Goal: Task Accomplishment & Management: Use online tool/utility

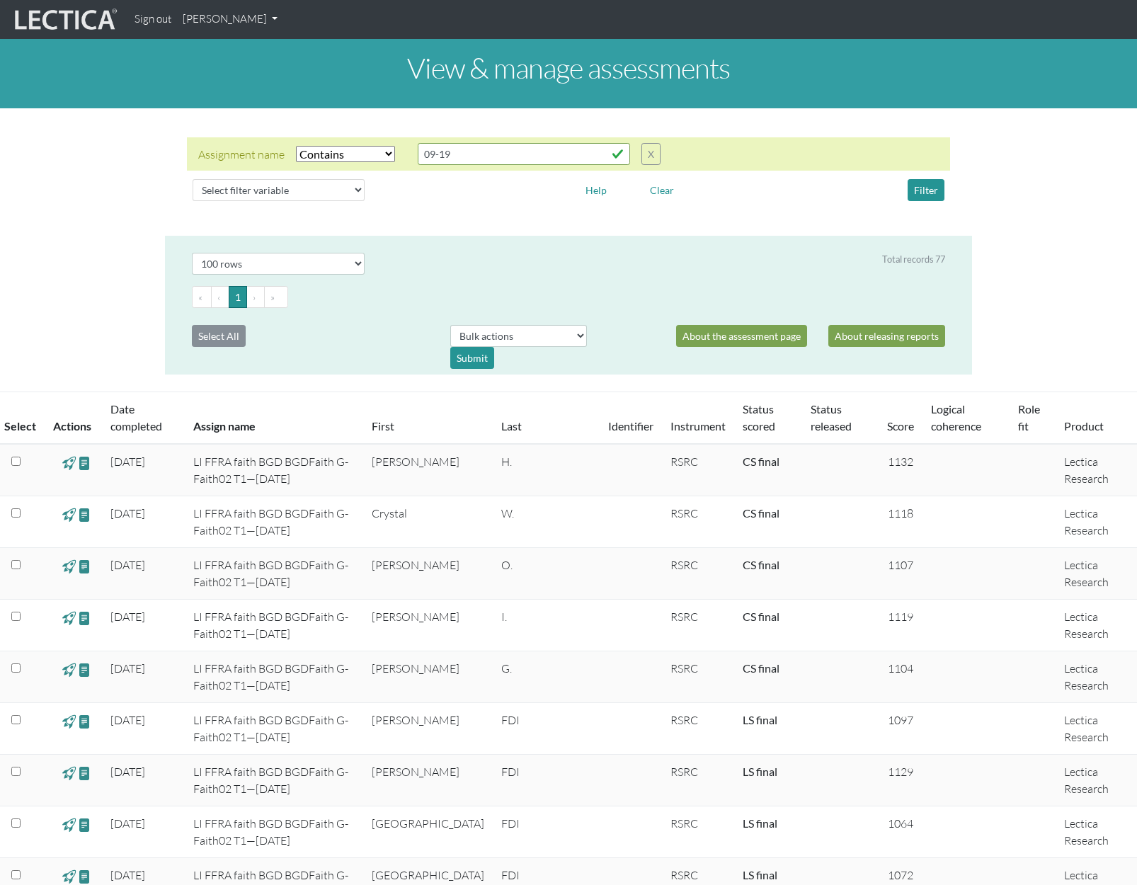
select select "icontains"
select select "100"
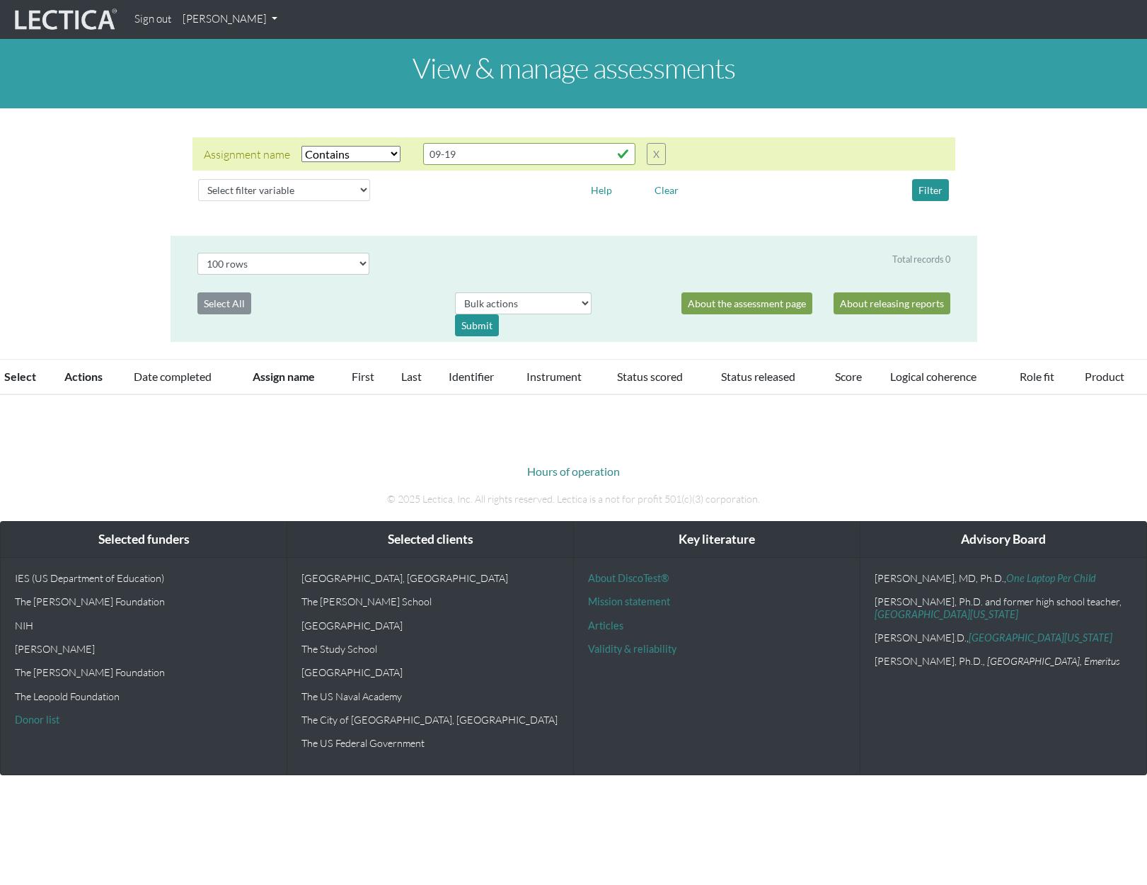
select select "icontains"
select select "100"
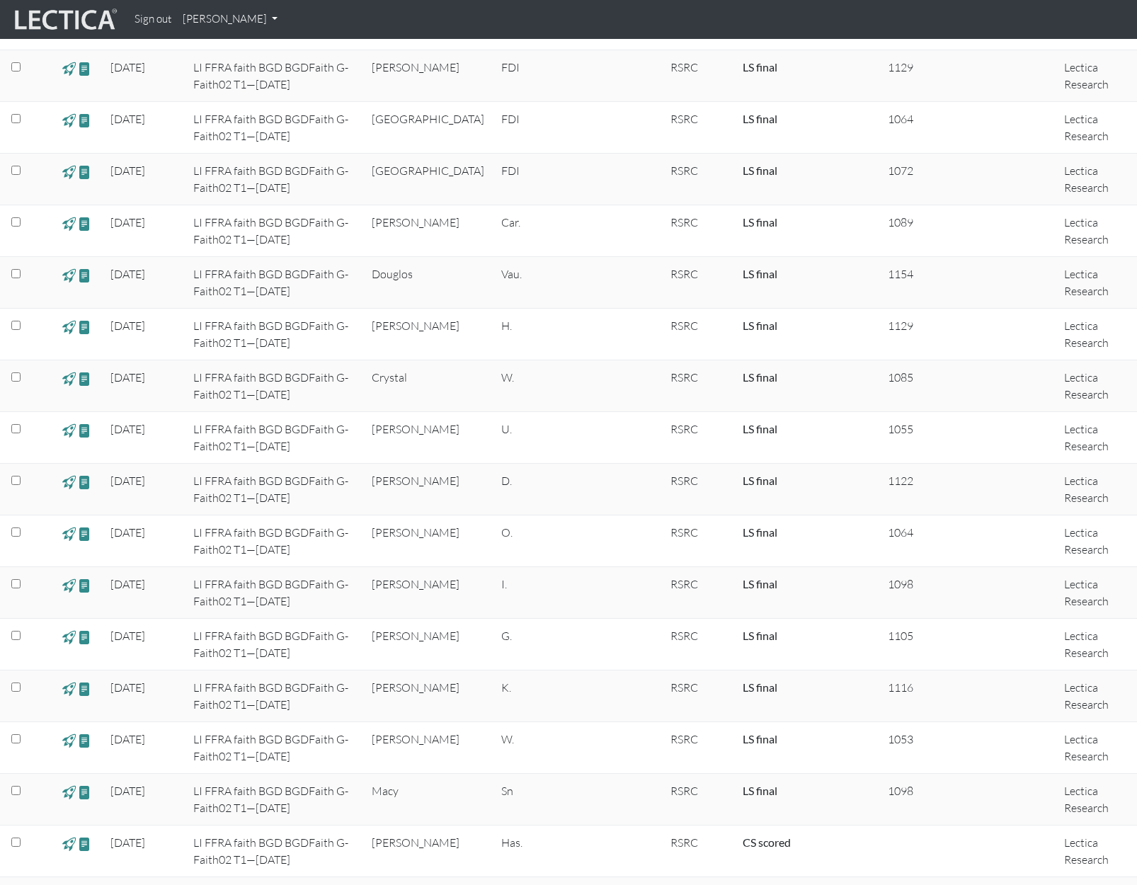
scroll to position [1132, 0]
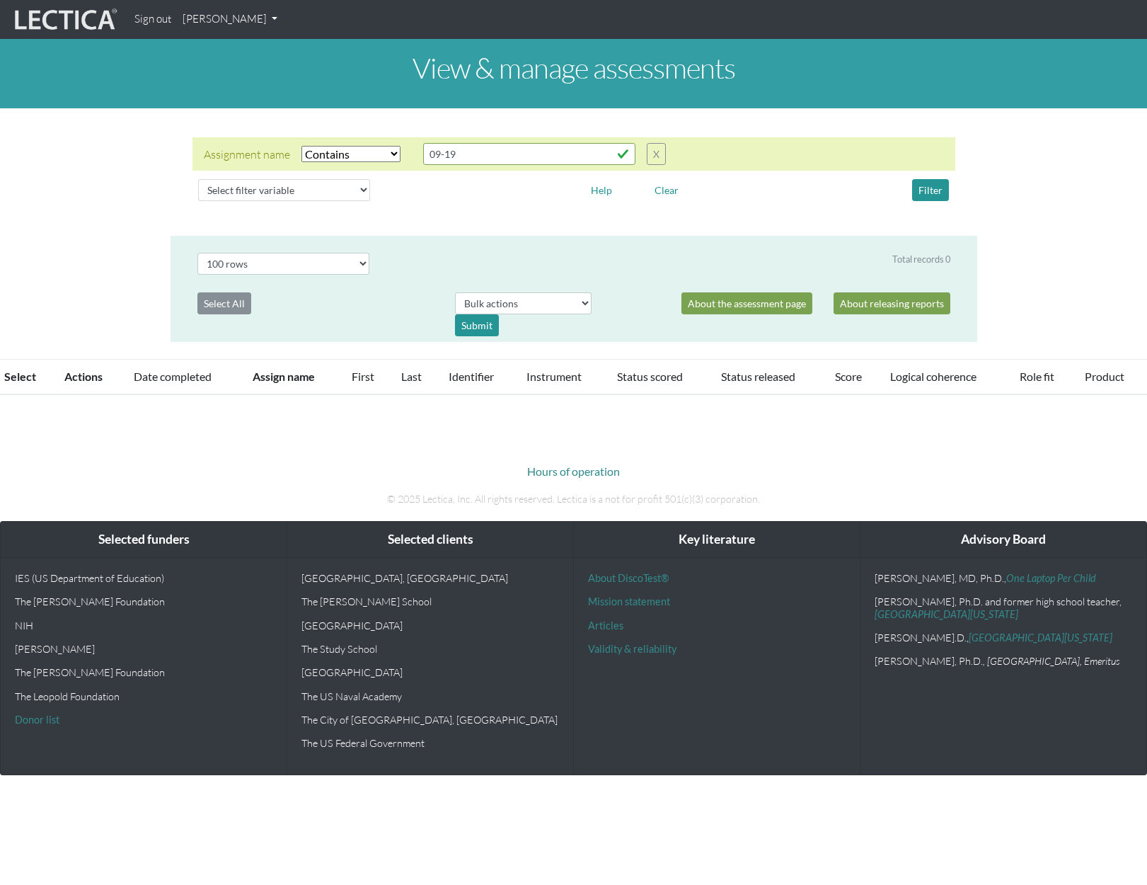
select select "icontains"
select select "100"
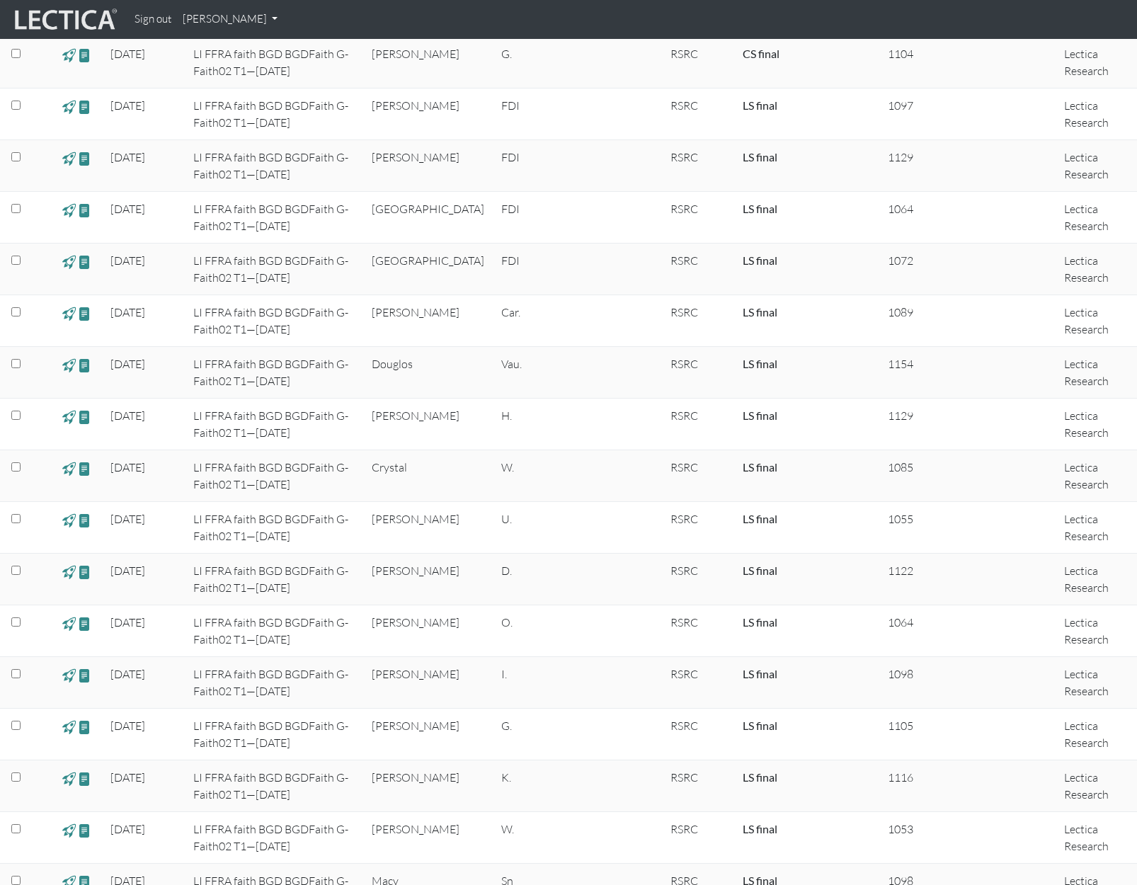
scroll to position [752, 0]
